Goal: Navigation & Orientation: Find specific page/section

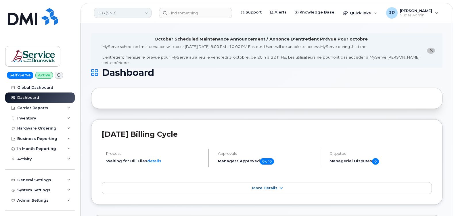
click at [118, 10] on link "LEG (SNB)" at bounding box center [123, 13] width 58 height 10
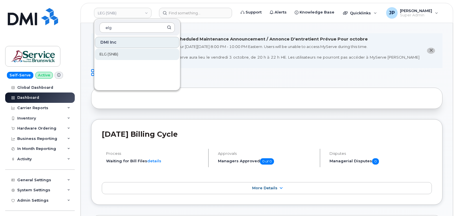
type input "elg"
click at [113, 54] on span "ELG (SNB)" at bounding box center [109, 54] width 19 height 6
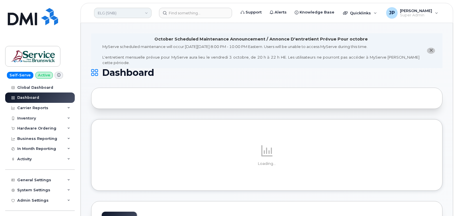
click at [123, 14] on link "ELG (SNB)" at bounding box center [123, 13] width 58 height 10
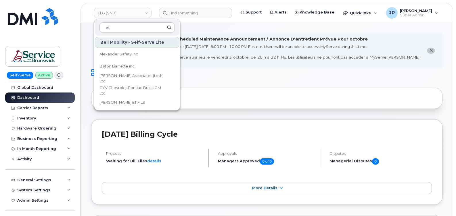
type input "e"
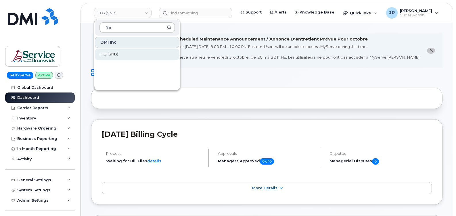
type input "ftb"
click at [118, 51] on link "FTB (SNB)" at bounding box center [137, 55] width 85 height 12
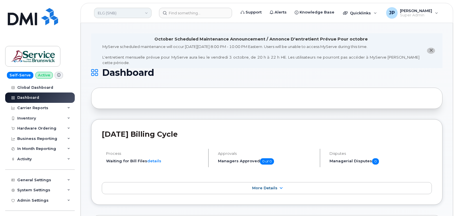
click at [125, 16] on link "ELG (SNB)" at bounding box center [123, 13] width 58 height 10
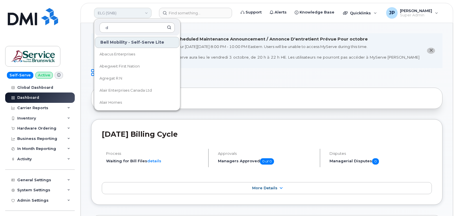
type input "d"
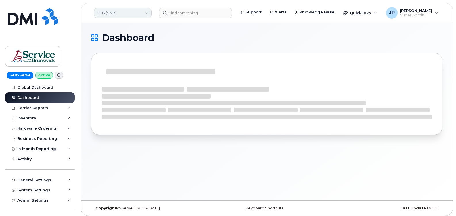
click at [124, 13] on link "FTB (SNB)" at bounding box center [123, 13] width 58 height 10
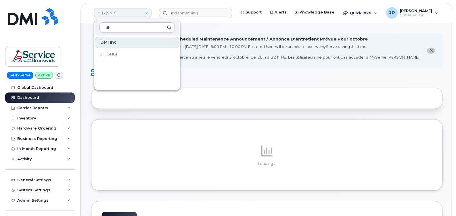
type input "d"
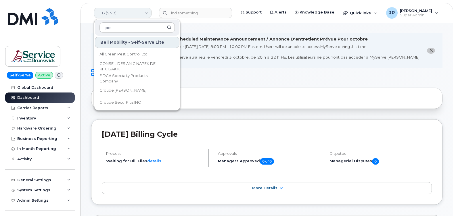
type input "p"
type input "s"
type input "t"
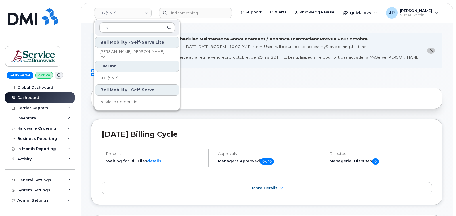
type input "k"
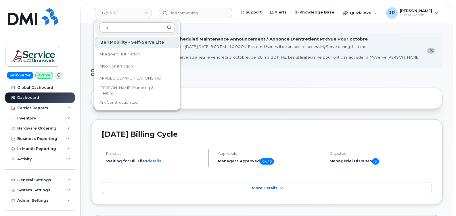
type input "t"
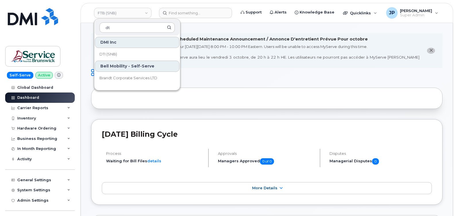
type input "d"
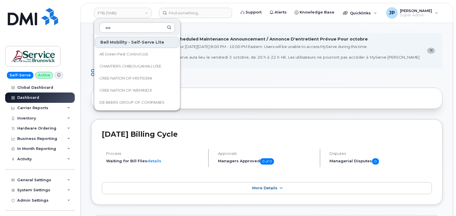
type input "e"
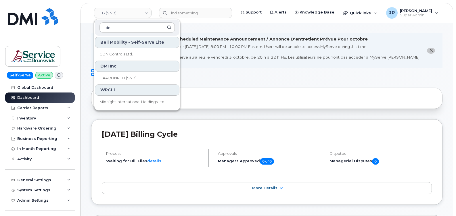
type input "d"
type input "j"
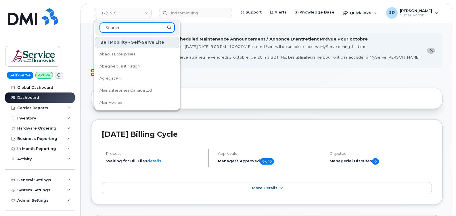
click at [135, 28] on input at bounding box center [137, 27] width 75 height 10
type input "r"
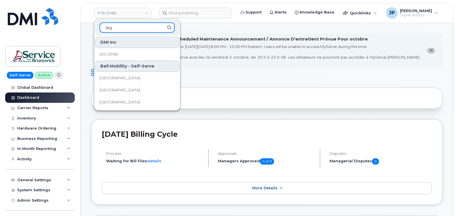
type input "leg"
drag, startPoint x: 143, startPoint y: 26, endPoint x: 19, endPoint y: 31, distance: 124.1
click at [81, 23] on div "FTB (SNB) leg DMI Inc LEG (SNB) Bell Mobility - Self-Serve [GEOGRAPHIC_DATA] [G…" at bounding box center [267, 13] width 373 height 20
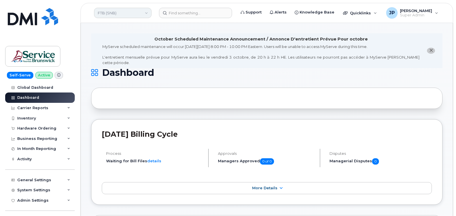
click at [122, 12] on link "FTB (SNB)" at bounding box center [123, 13] width 58 height 10
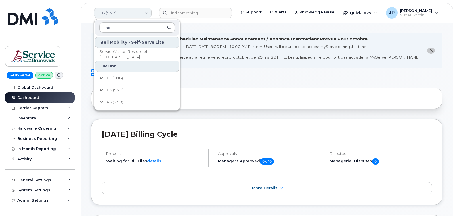
type input "n"
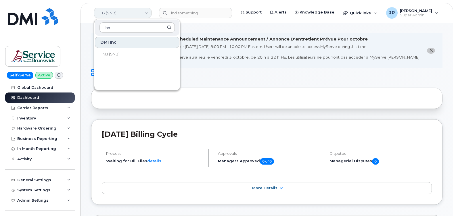
type input "h"
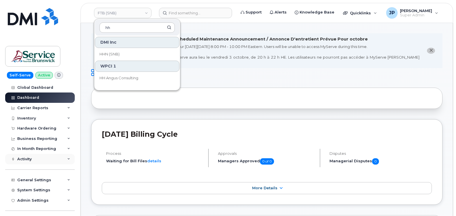
type input "h"
type input "v"
